Goal: Task Accomplishment & Management: Manage account settings

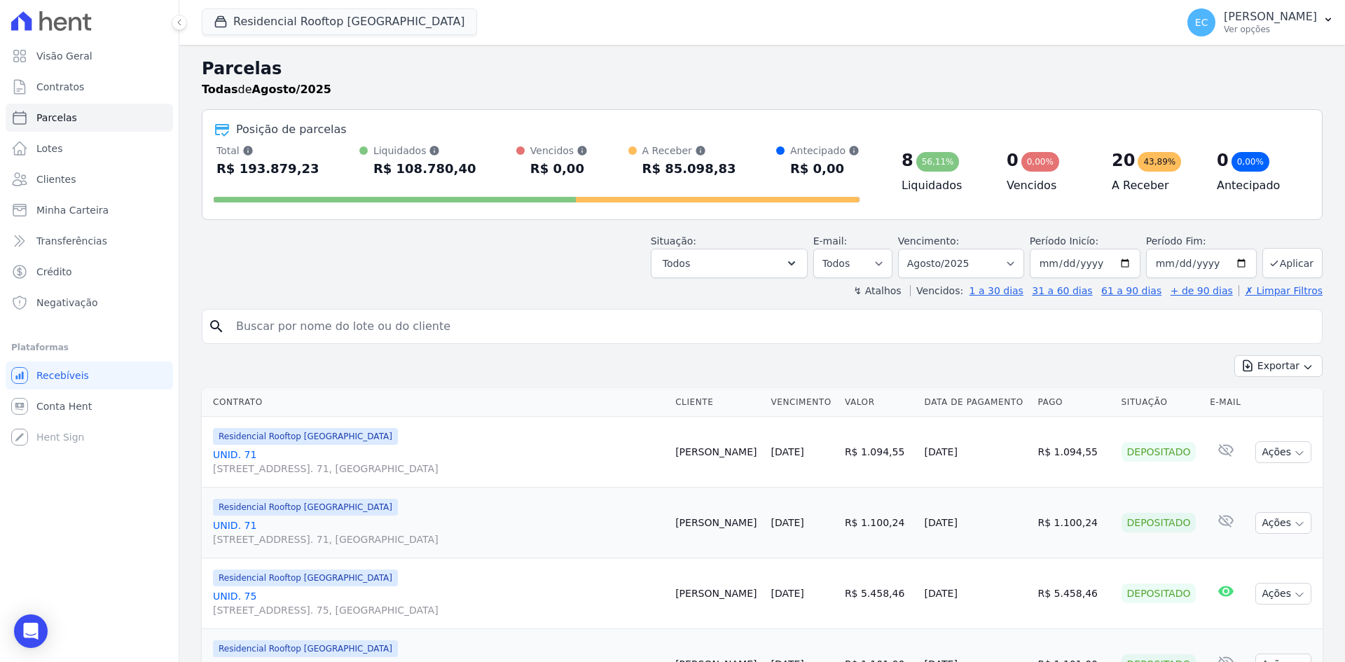
select select
click at [223, 25] on icon "button" at bounding box center [221, 22] width 14 height 14
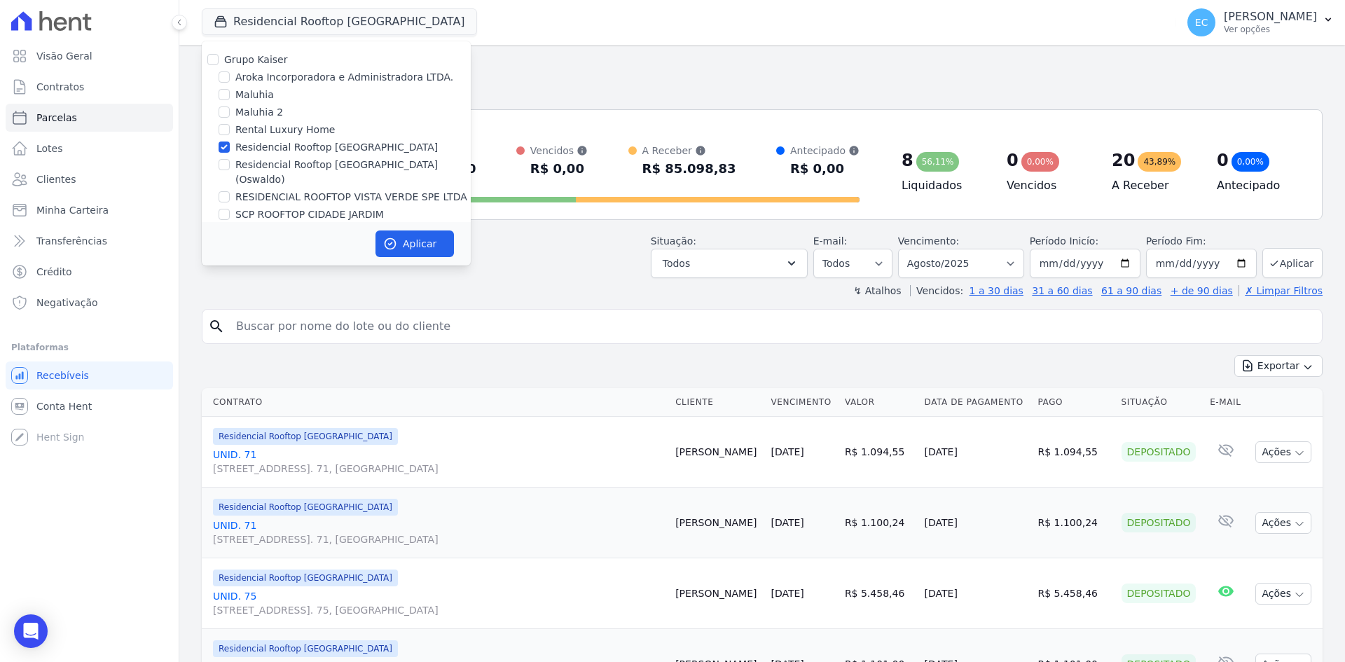
click at [546, 61] on h2 "Parcelas" at bounding box center [762, 68] width 1121 height 25
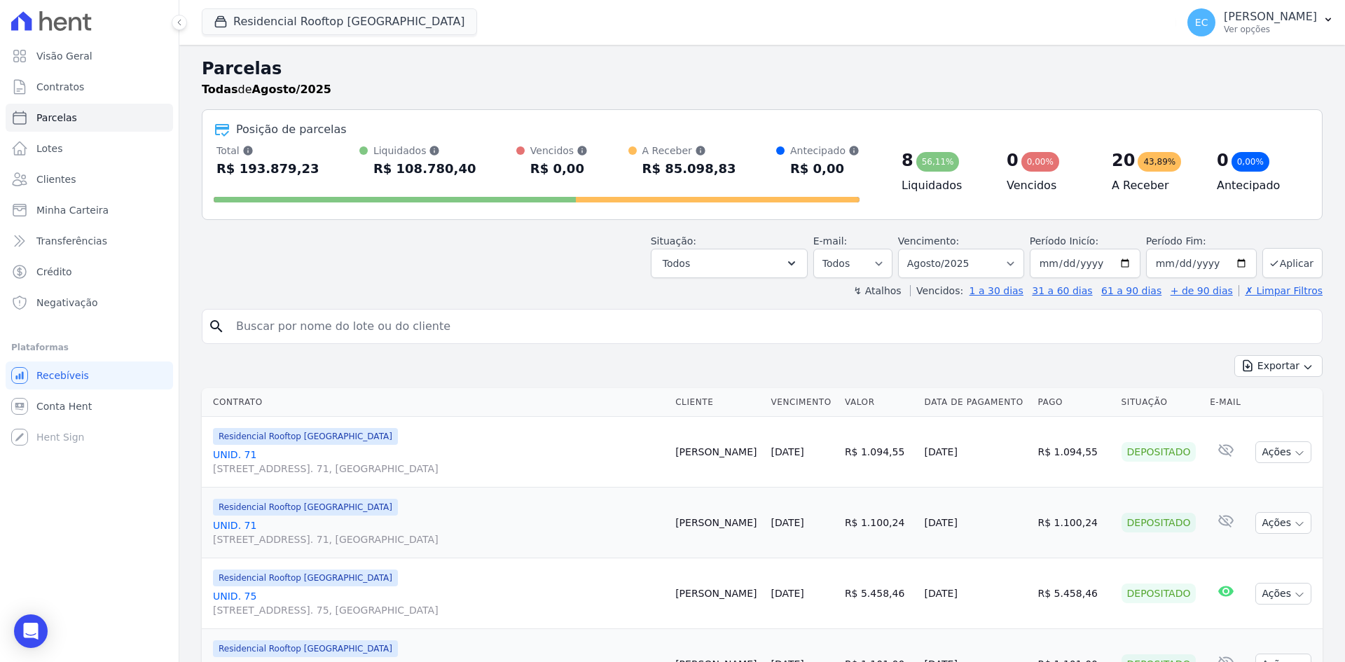
click at [367, 330] on input "search" at bounding box center [772, 326] width 1089 height 28
type input "51"
select select
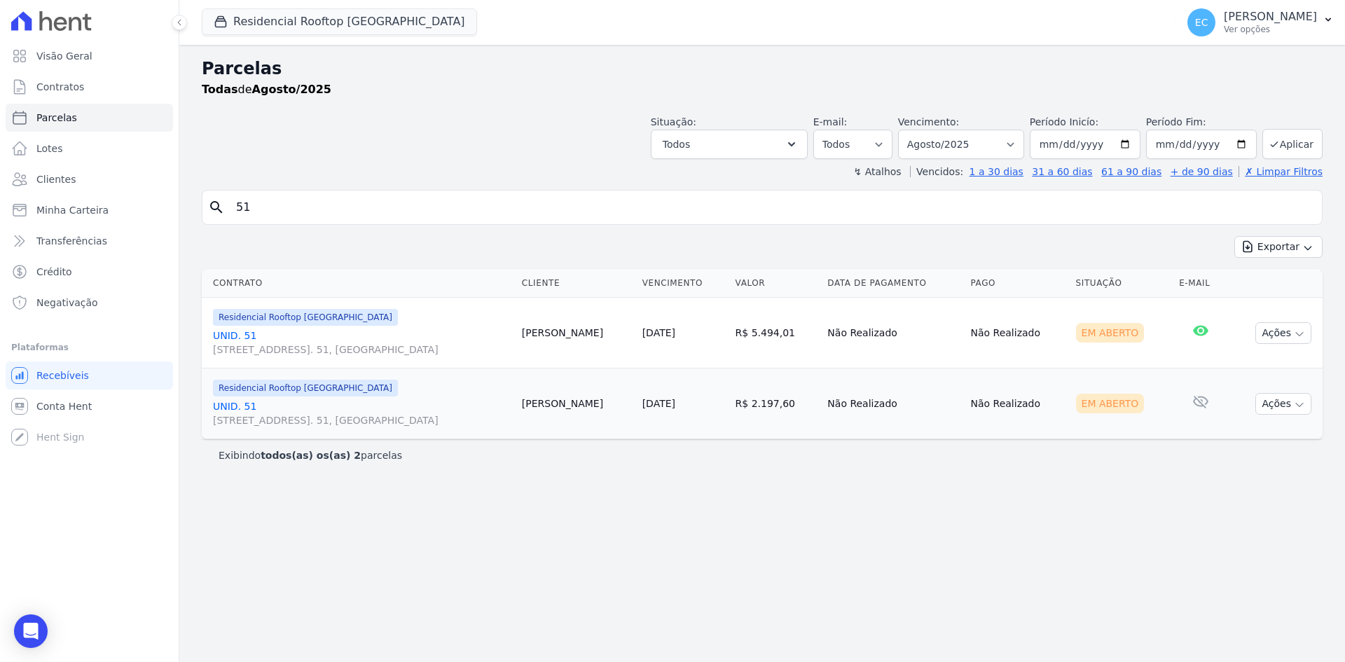
click at [242, 411] on link "UNID. [STREET_ADDRESS] 51, [GEOGRAPHIC_DATA]" at bounding box center [362, 413] width 298 height 28
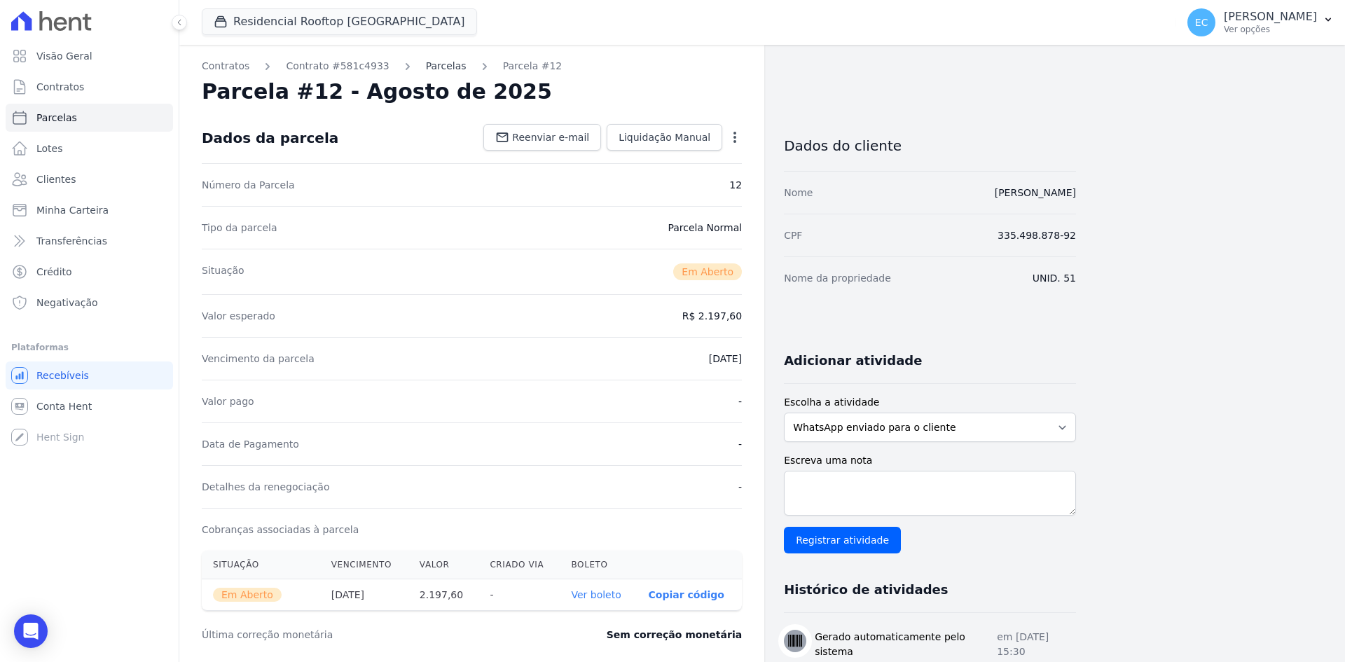
click at [427, 73] on link "Parcelas" at bounding box center [446, 66] width 41 height 15
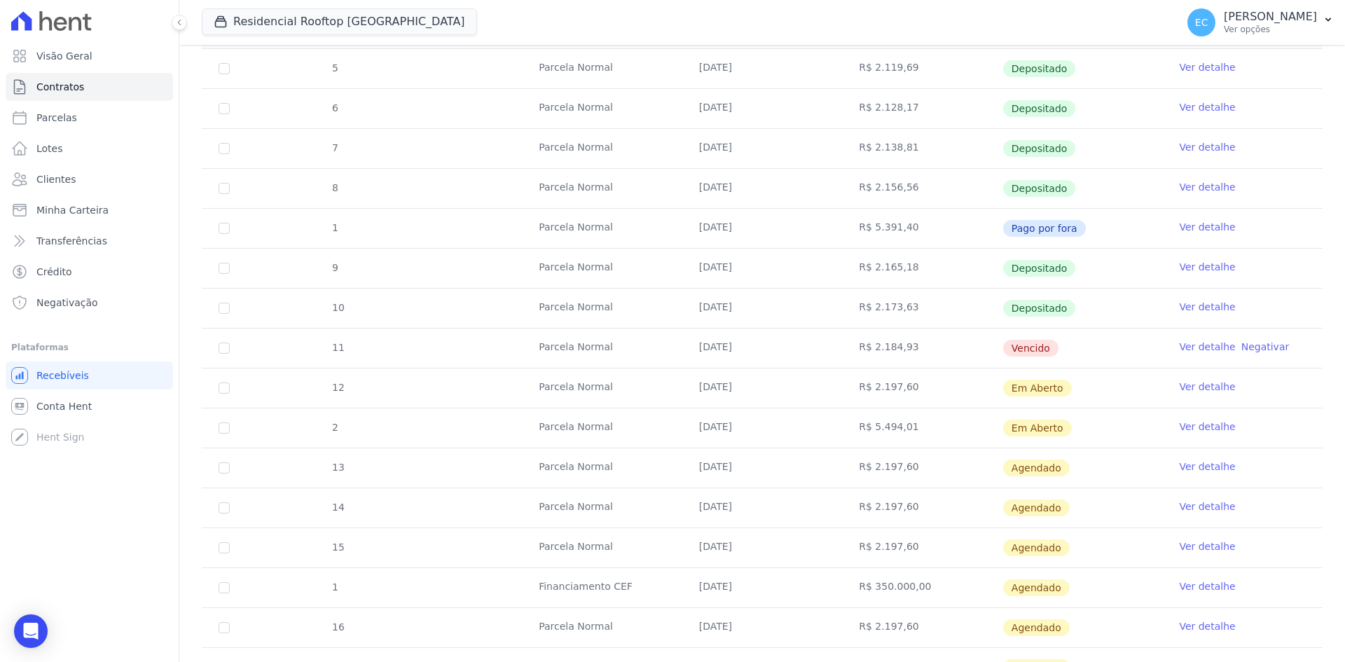
scroll to position [280, 0]
click at [1181, 308] on link "Ver detalhe" at bounding box center [1207, 306] width 56 height 14
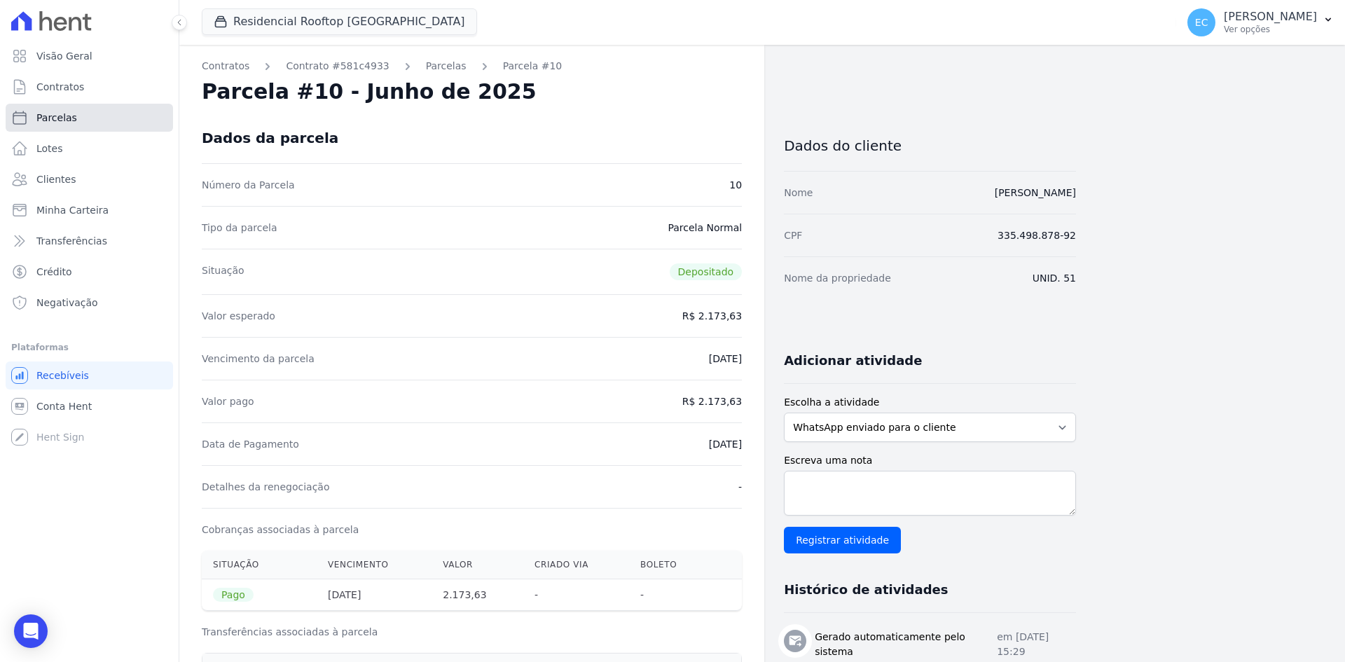
click at [44, 116] on span "Parcelas" at bounding box center [56, 118] width 41 height 14
select select
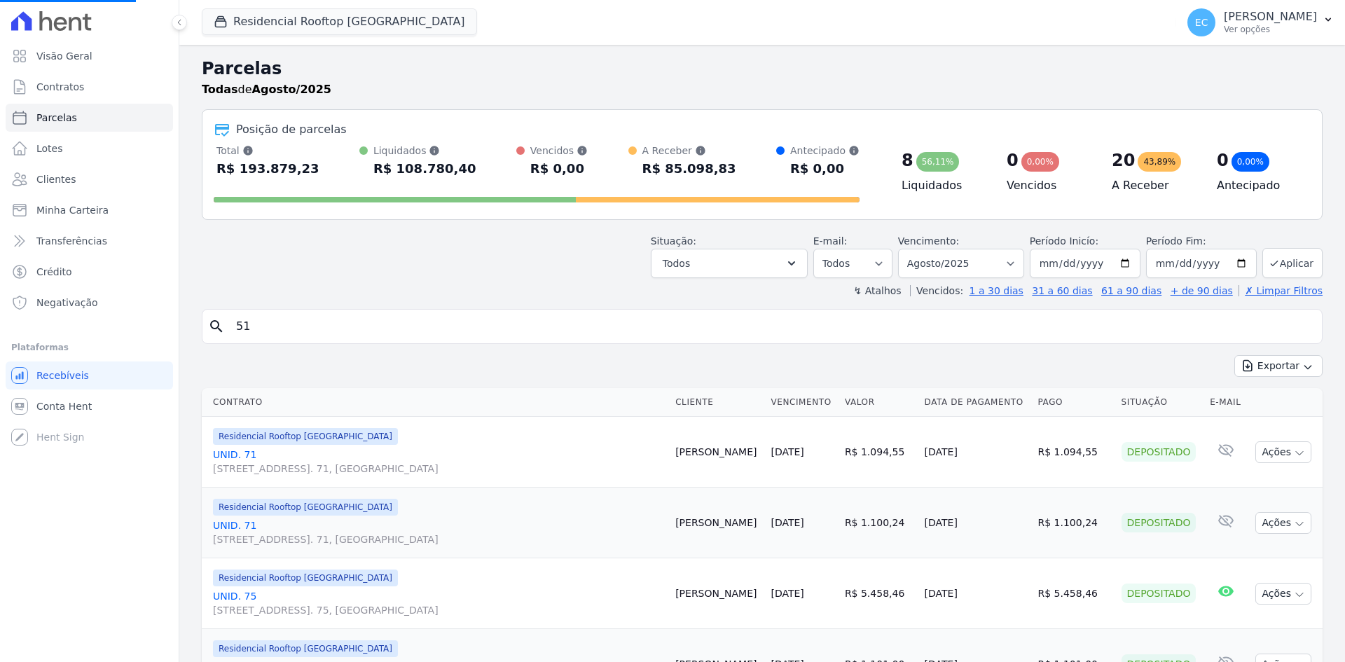
select select
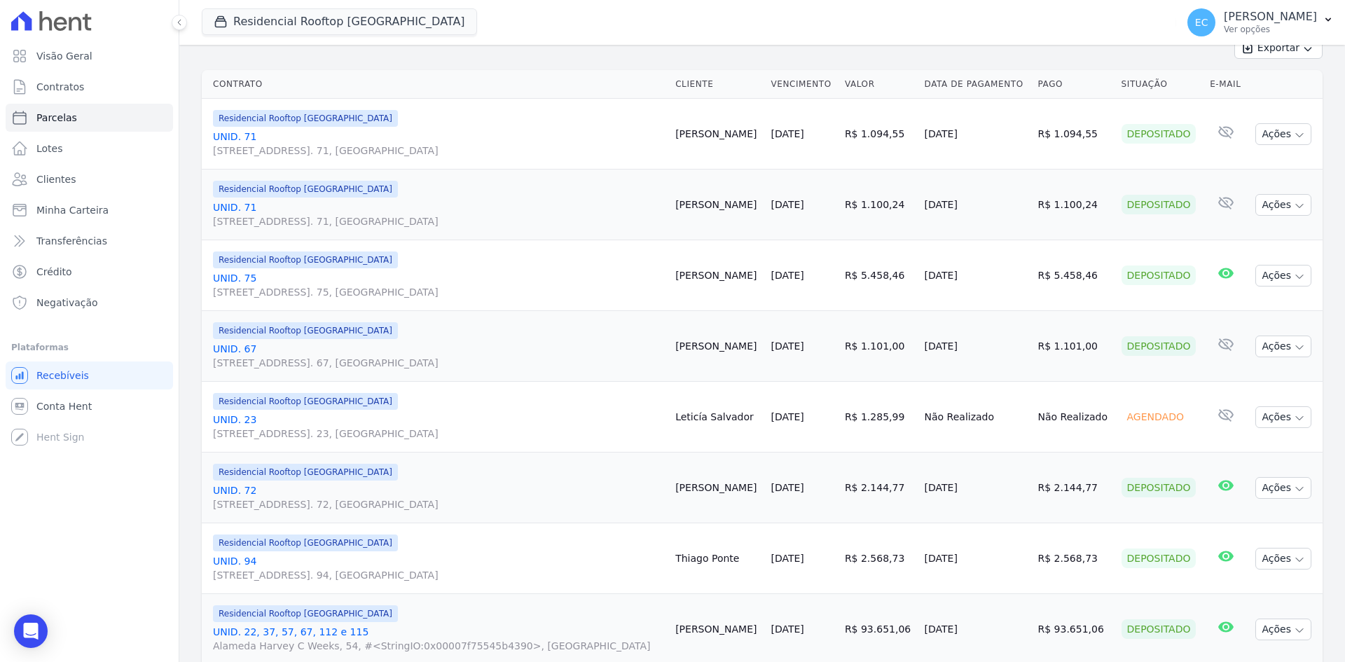
scroll to position [350, 0]
